Goal: Task Accomplishment & Management: Complete application form

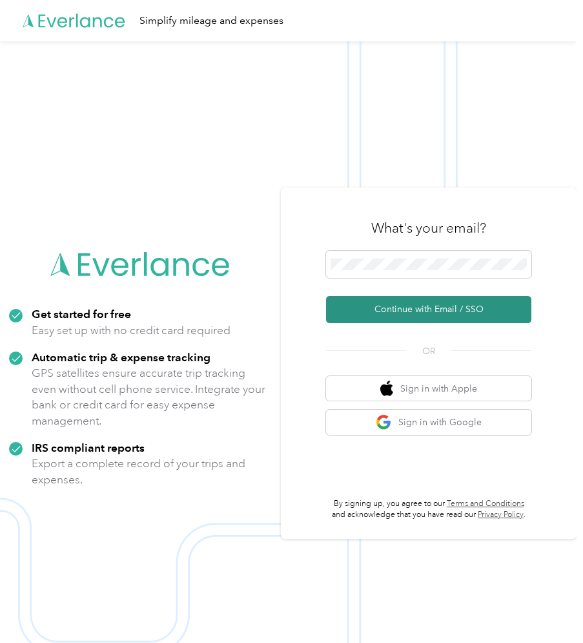
click at [394, 305] on button "Continue with Email / SSO" at bounding box center [428, 309] width 205 height 27
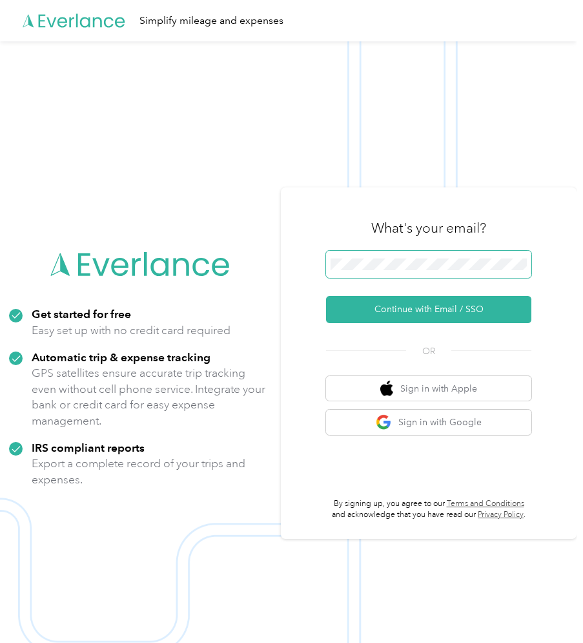
scroll to position [0, 1]
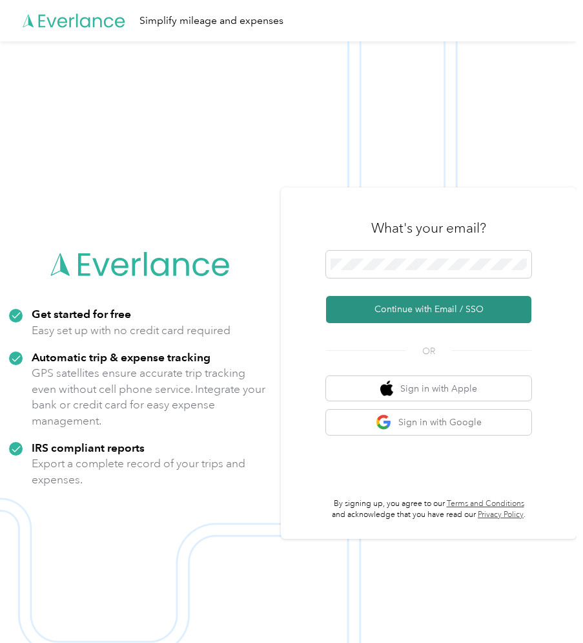
click at [431, 304] on button "Continue with Email / SSO" at bounding box center [428, 309] width 205 height 27
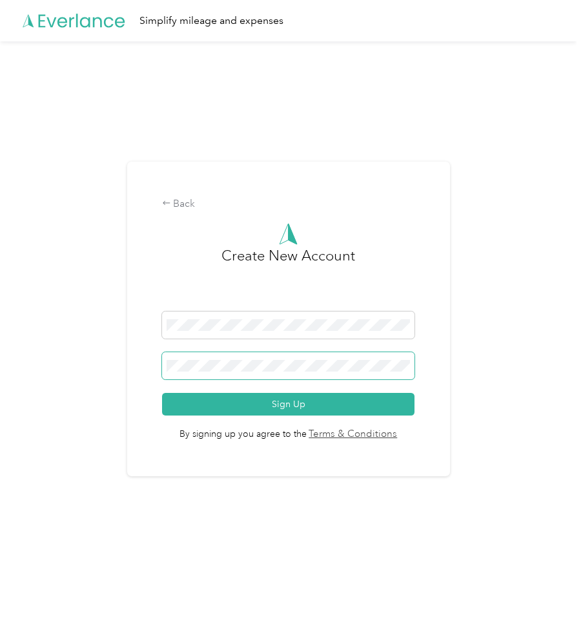
click at [162, 393] on button "Sign Up" at bounding box center [288, 404] width 253 height 23
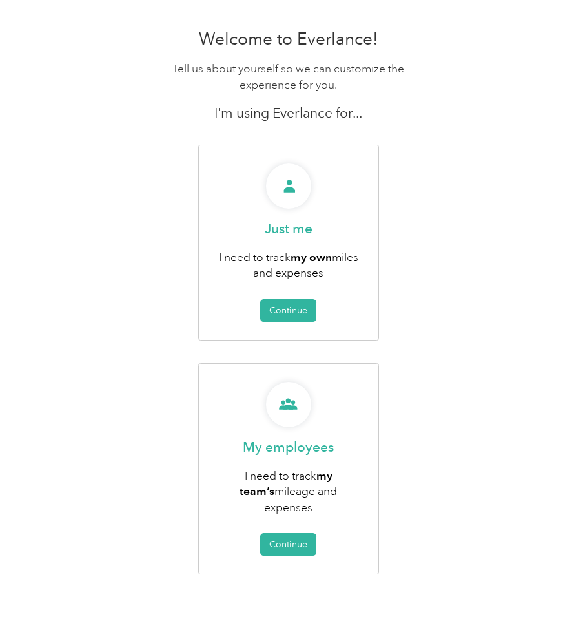
click at [457, 191] on div "Welcome to Everlance! Tell us about yourself so we can customize the experience…" at bounding box center [288, 330] width 577 height 615
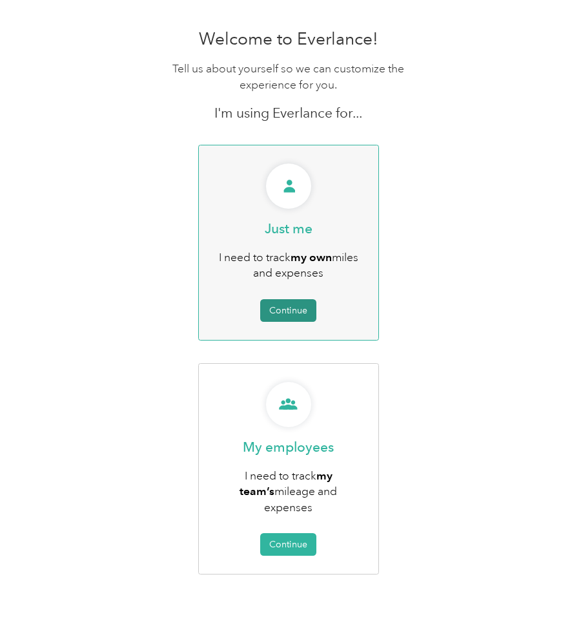
click at [280, 307] on button "Continue" at bounding box center [288, 310] width 56 height 23
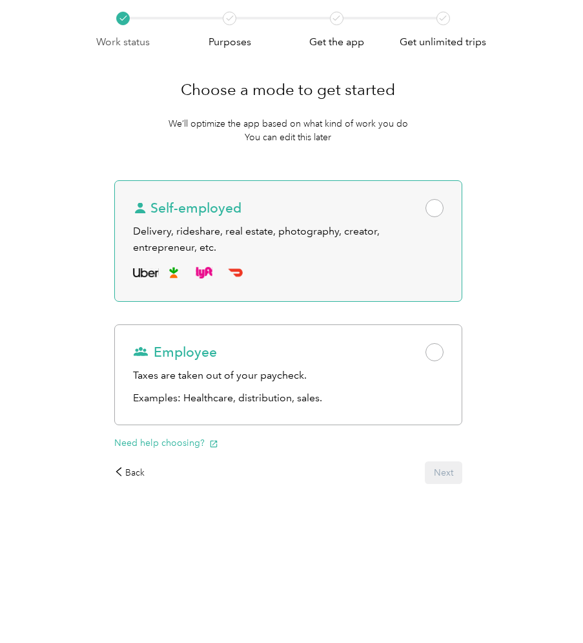
click at [435, 203] on span at bounding box center [435, 208] width 18 height 18
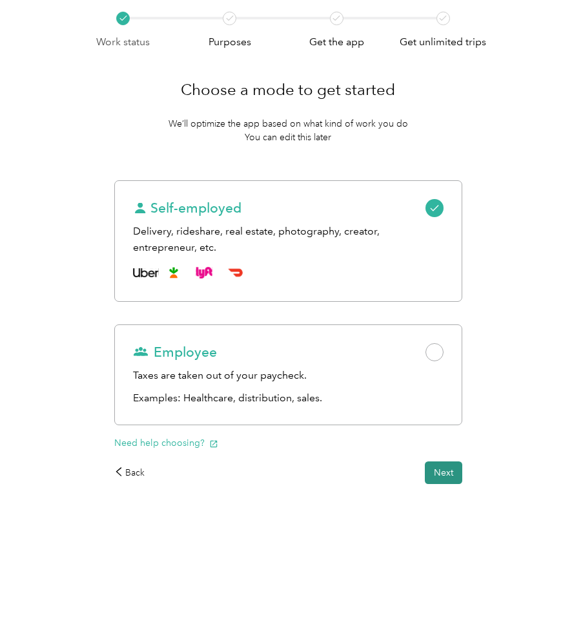
click at [444, 470] on button "Next" at bounding box center [443, 472] width 37 height 23
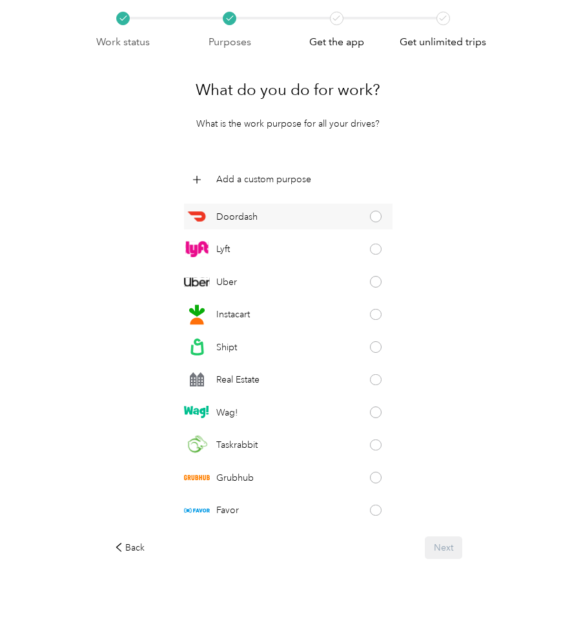
click at [380, 216] on span at bounding box center [376, 217] width 12 height 12
click at [446, 546] on button "Next" at bounding box center [443, 547] width 37 height 23
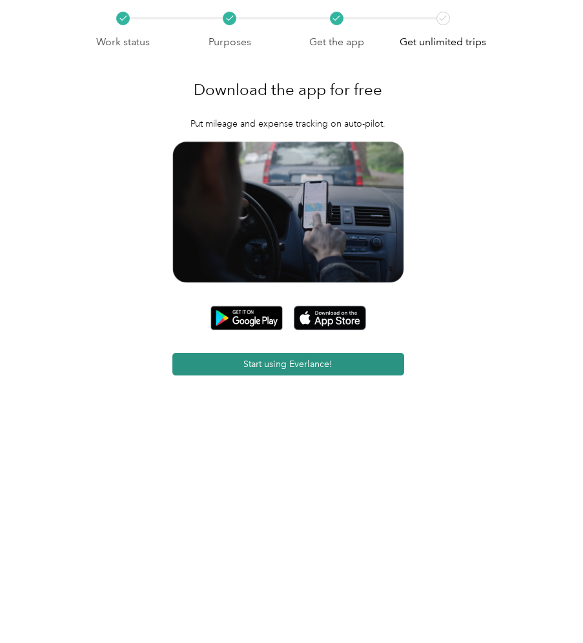
click at [245, 368] on button "Start using Everlance!" at bounding box center [288, 364] width 233 height 23
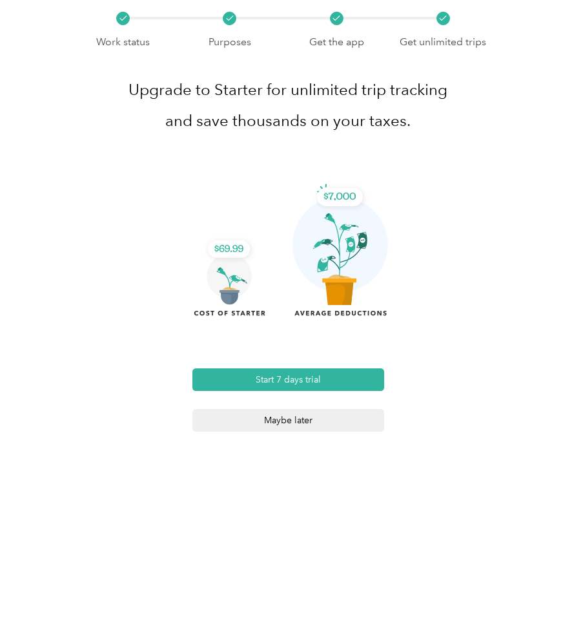
click at [283, 420] on button "Maybe later" at bounding box center [288, 420] width 192 height 23
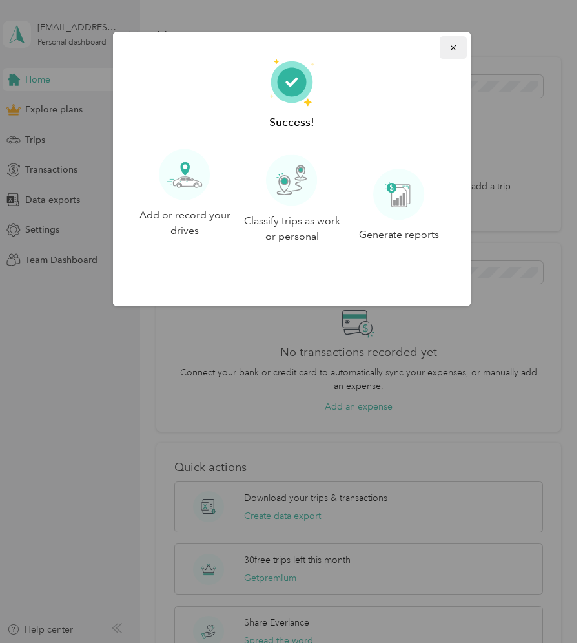
click at [456, 42] on span "button" at bounding box center [452, 47] width 9 height 11
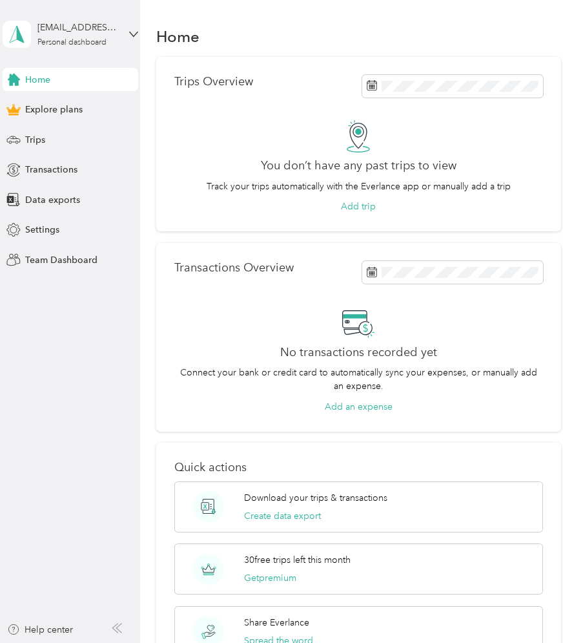
click at [108, 47] on div "[EMAIL_ADDRESS][DOMAIN_NAME] Personal dashboard" at bounding box center [71, 34] width 136 height 45
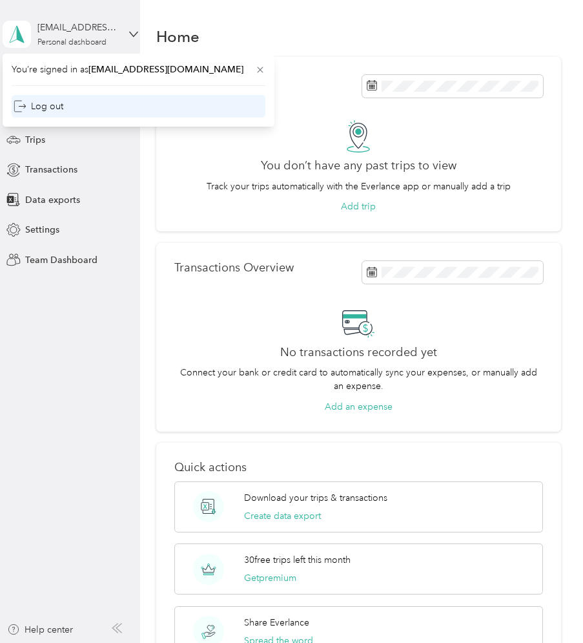
click at [62, 105] on div "Log out" at bounding box center [39, 106] width 50 height 14
